Goal: Information Seeking & Learning: Learn about a topic

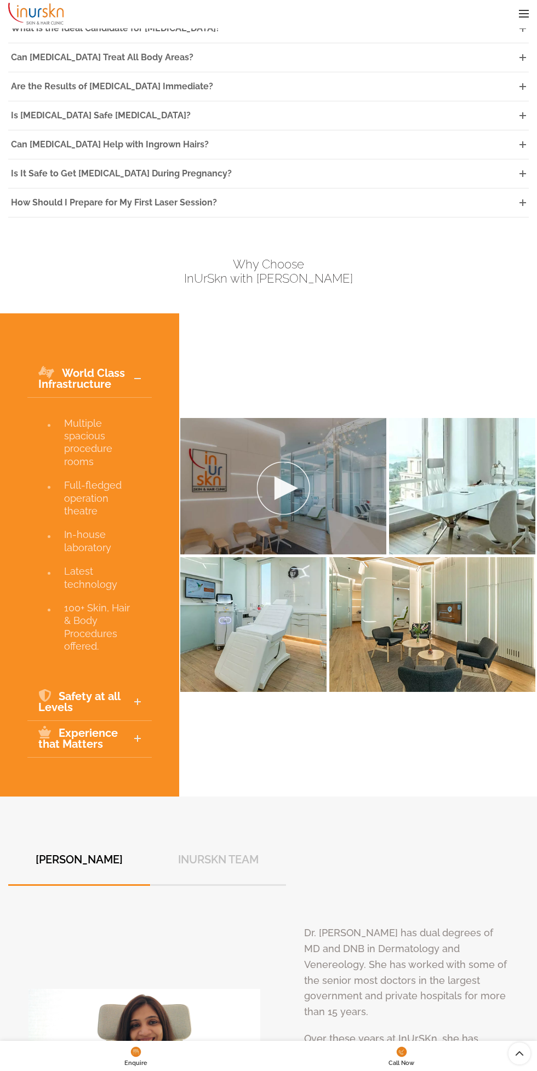
scroll to position [3633, 0]
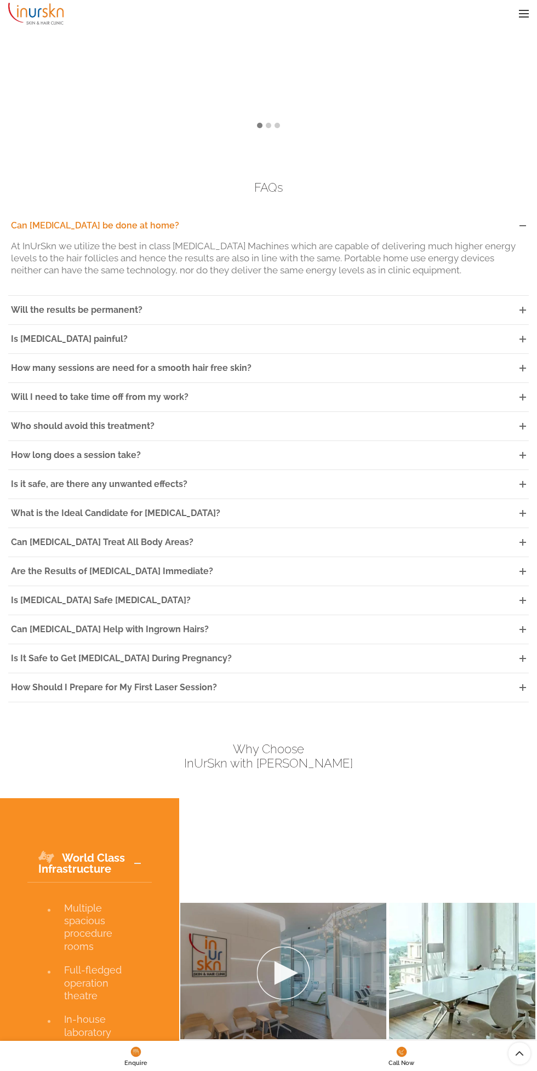
click at [397, 382] on link "How many sessions are need for a smooth hair free skin?" at bounding box center [268, 368] width 520 height 28
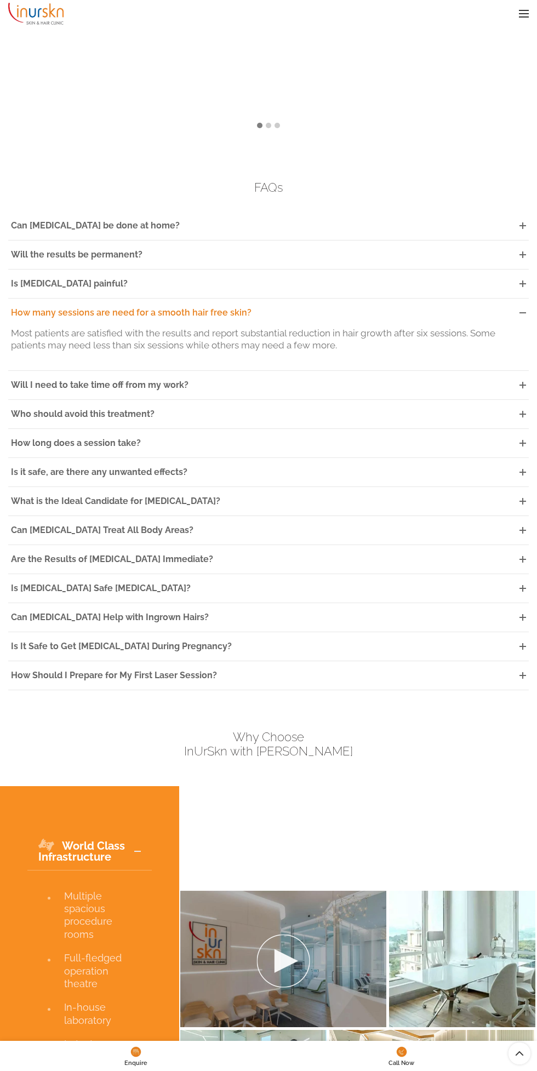
click at [481, 327] on link "How many sessions are need for a smooth hair free skin?" at bounding box center [268, 313] width 520 height 28
click at [512, 327] on link "How many sessions are need for a smooth hair free skin?" at bounding box center [268, 313] width 520 height 28
click at [507, 327] on link "How many sessions are need for a smooth hair free skin?" at bounding box center [268, 313] width 520 height 28
click at [321, 399] on link "Will I need to take time off from my work?" at bounding box center [268, 385] width 520 height 28
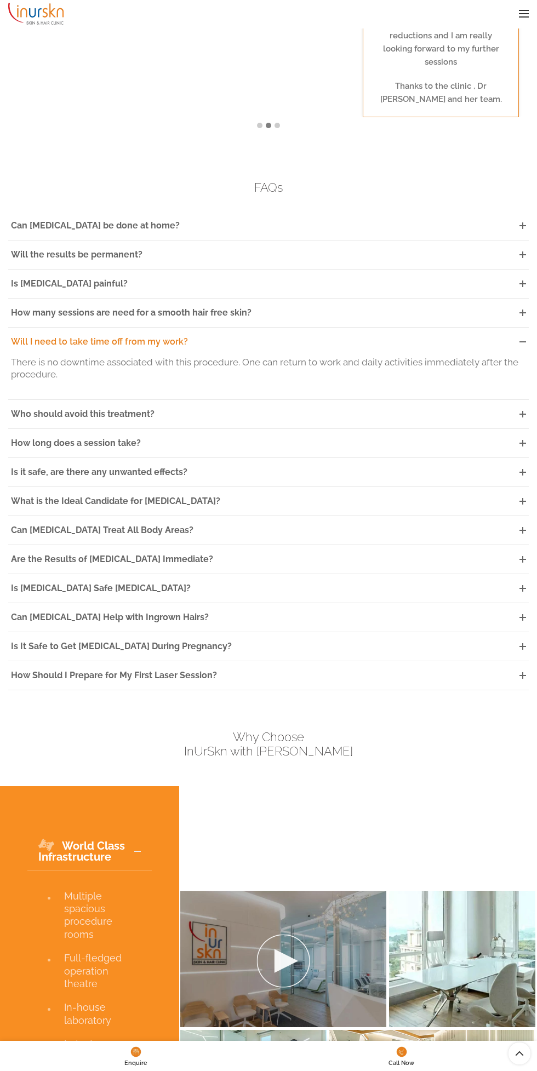
click at [414, 356] on link "Will I need to take time off from my work?" at bounding box center [268, 342] width 520 height 28
click at [328, 356] on link "Will I need to take time off from my work?" at bounding box center [268, 342] width 520 height 28
click at [151, 347] on span "Will I need to take time off from my work?" at bounding box center [99, 341] width 177 height 10
click at [141, 457] on link "How long does a session take?" at bounding box center [268, 443] width 520 height 28
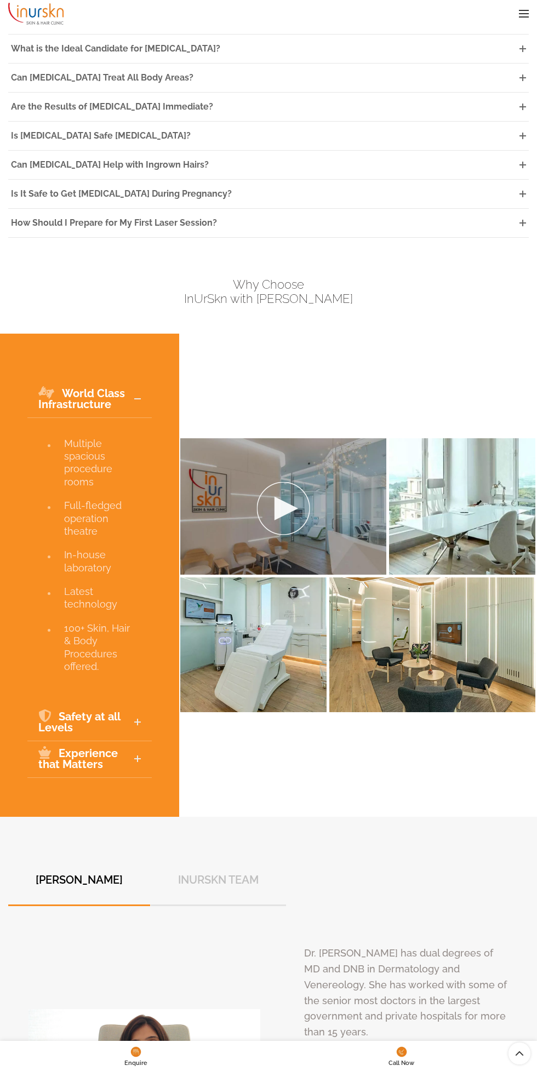
scroll to position [3870, 0]
